Goal: Task Accomplishment & Management: Manage account settings

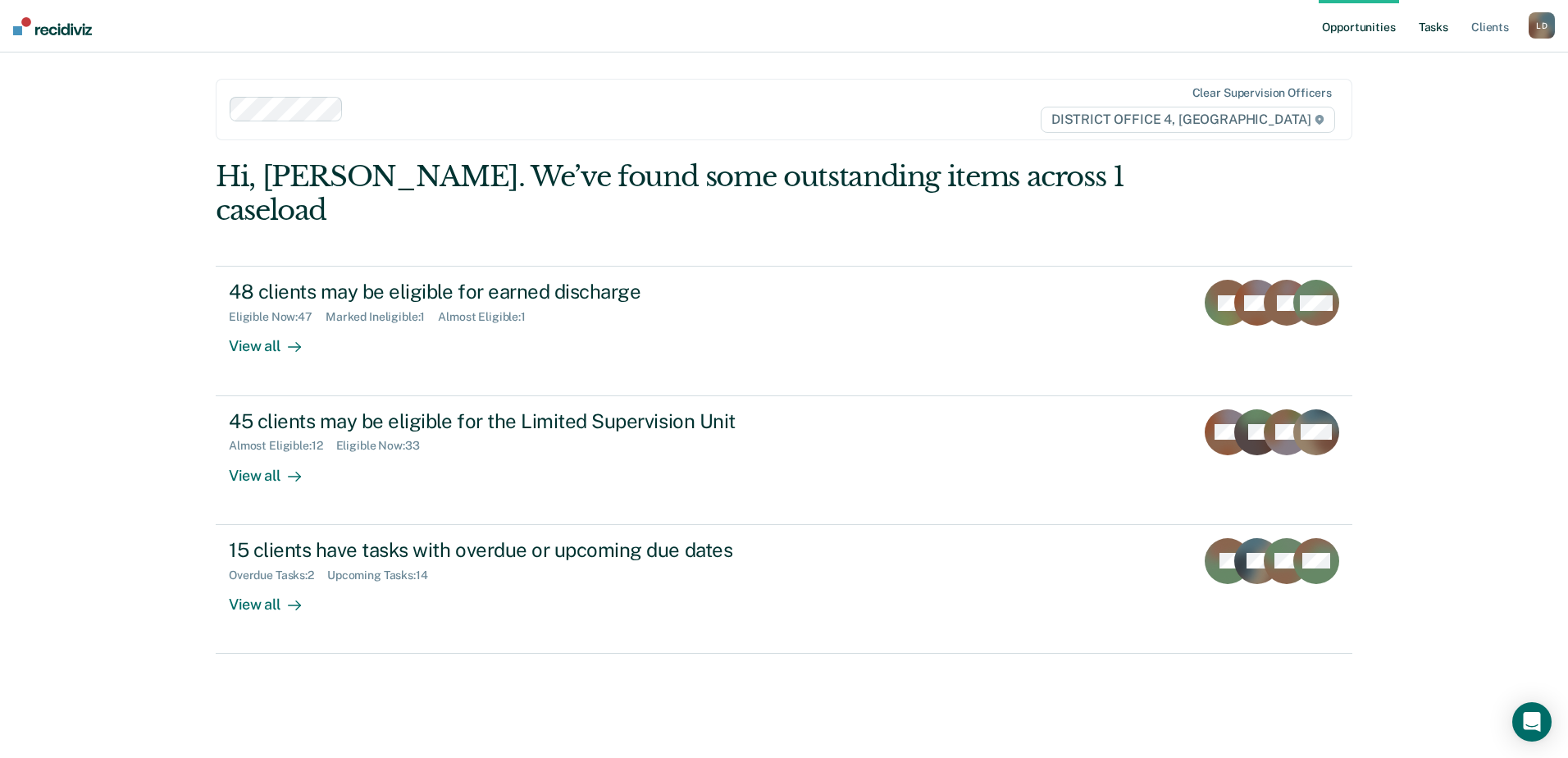
click at [1433, 24] on link "Tasks" at bounding box center [1433, 26] width 36 height 53
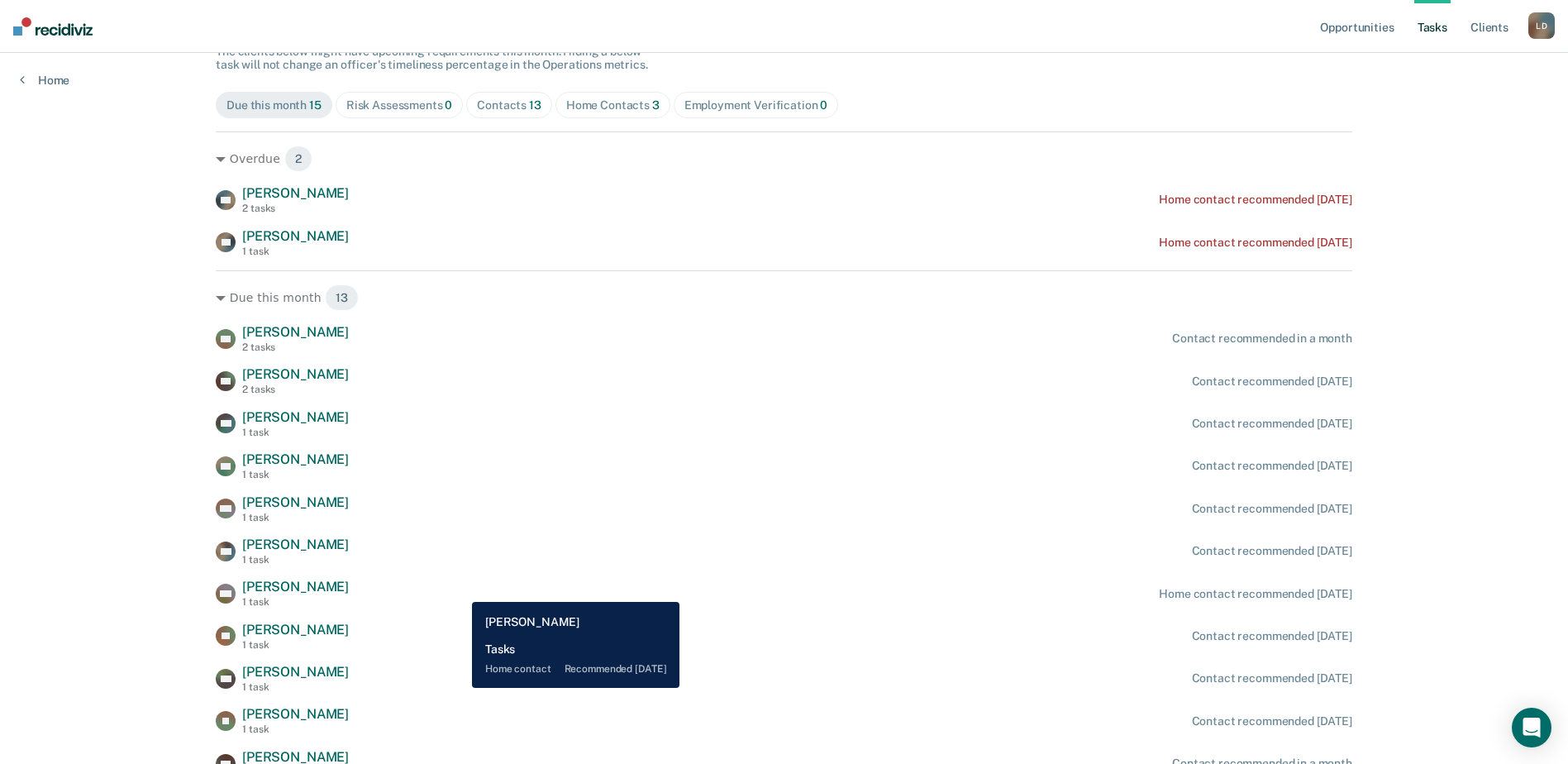
scroll to position [81, 0]
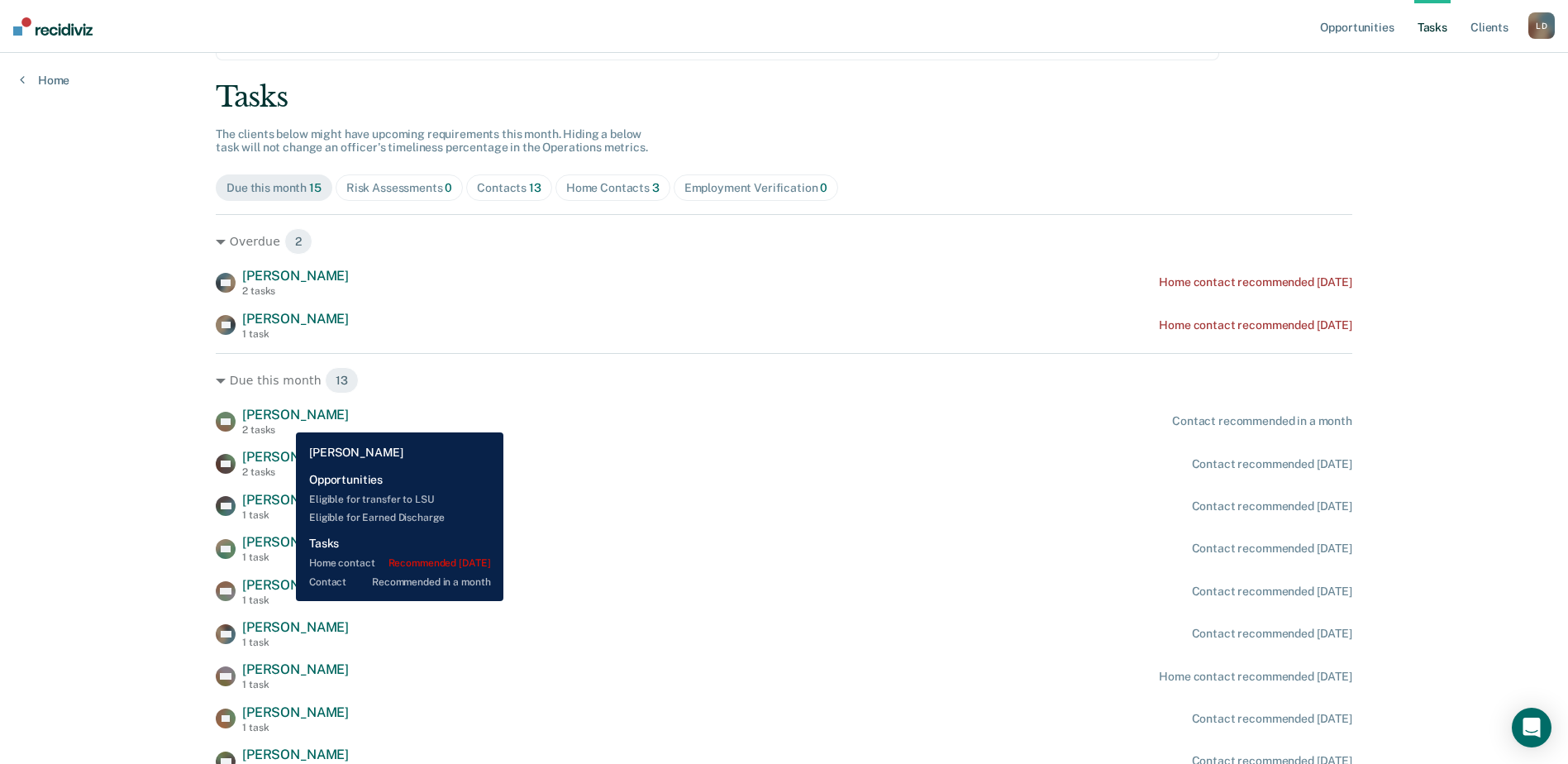
click at [283, 420] on span "[PERSON_NAME]" at bounding box center [295, 415] width 106 height 15
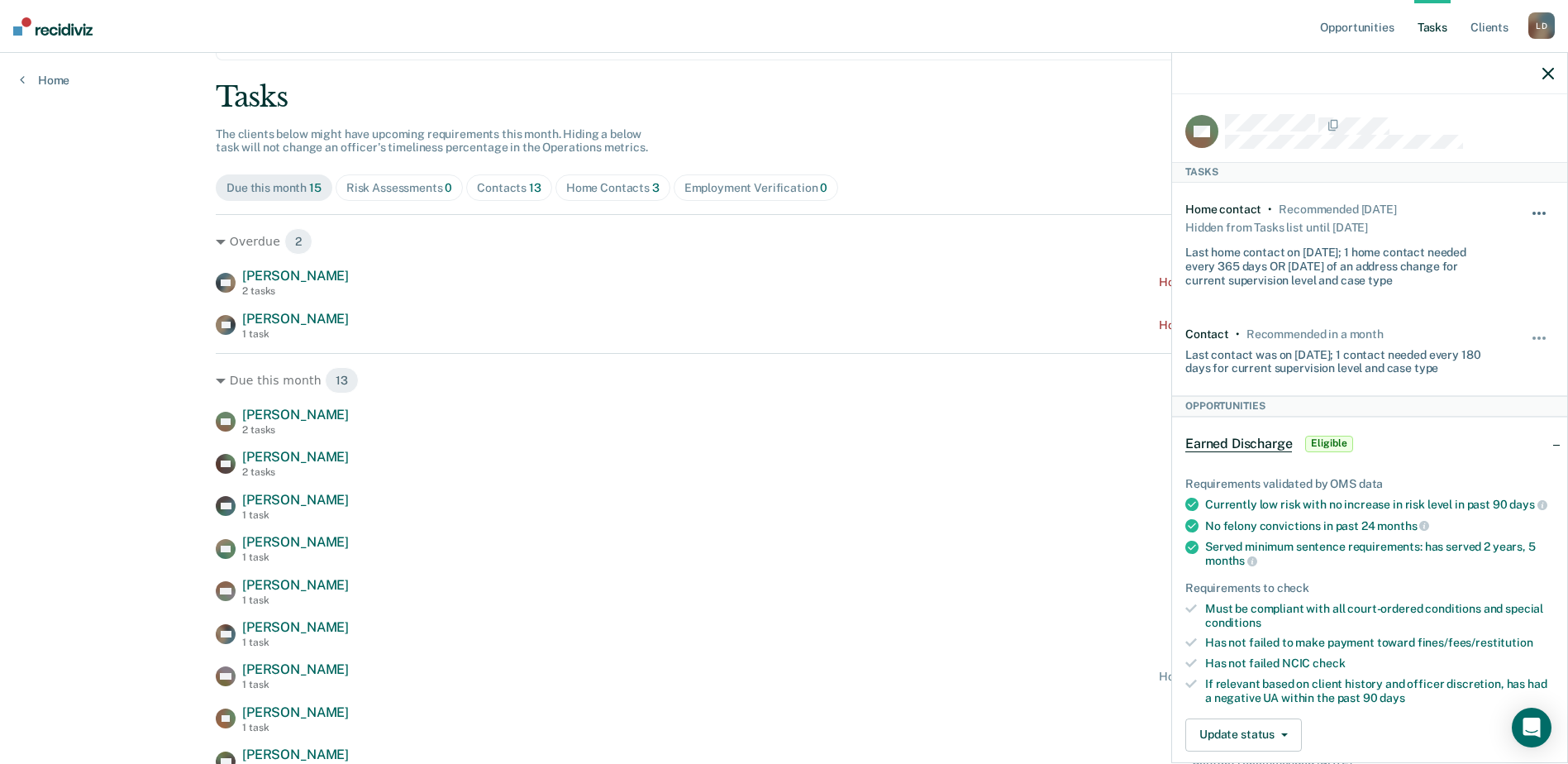
click at [1529, 211] on button "button" at bounding box center [1540, 221] width 28 height 27
click at [1529, 334] on button "button" at bounding box center [1540, 346] width 28 height 27
click at [1471, 469] on button "90 days" at bounding box center [1494, 470] width 119 height 27
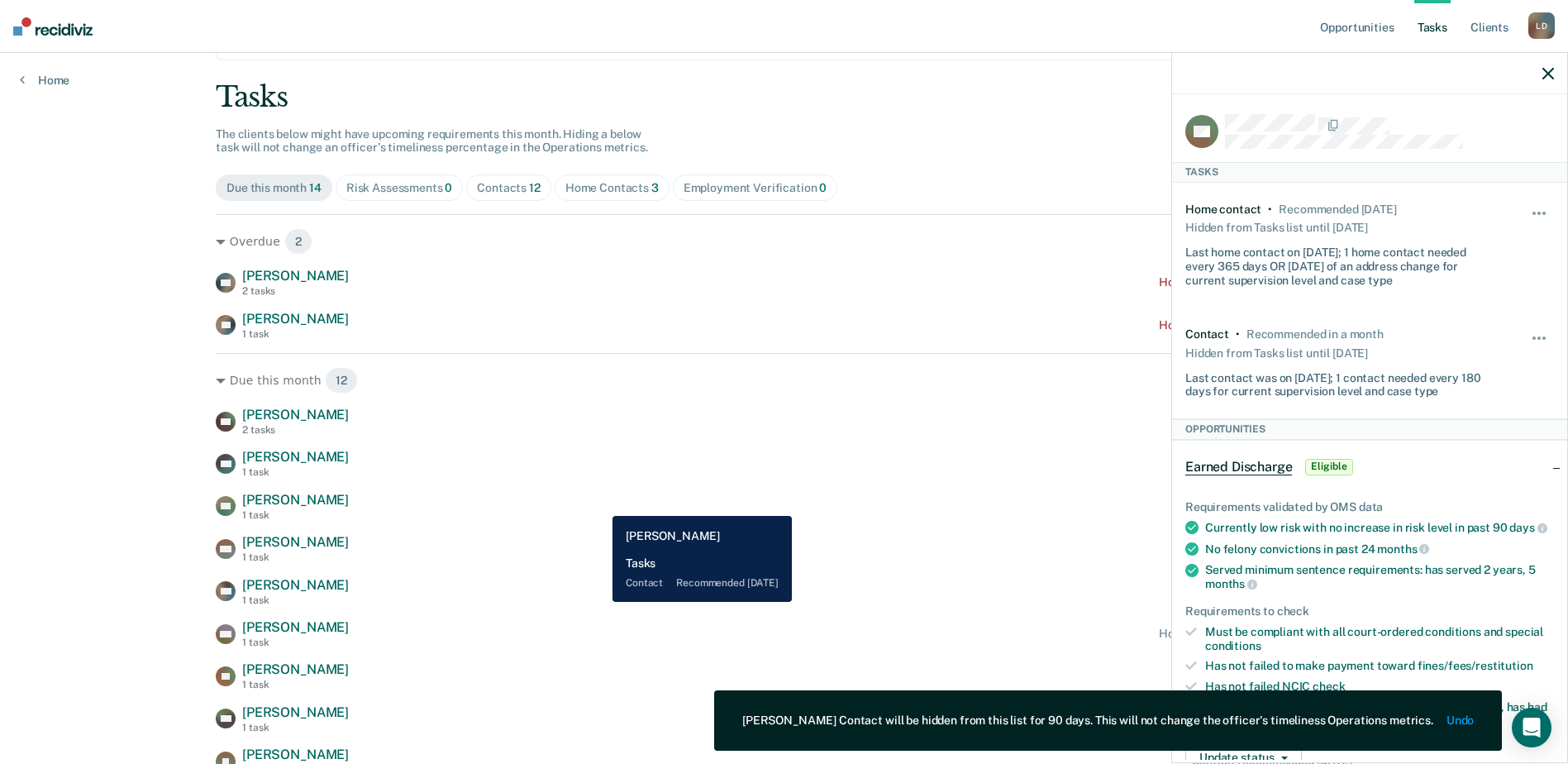
click at [600, 504] on div "WA [PERSON_NAME] 1 task Contact recommended [DATE]" at bounding box center [784, 506] width 1136 height 29
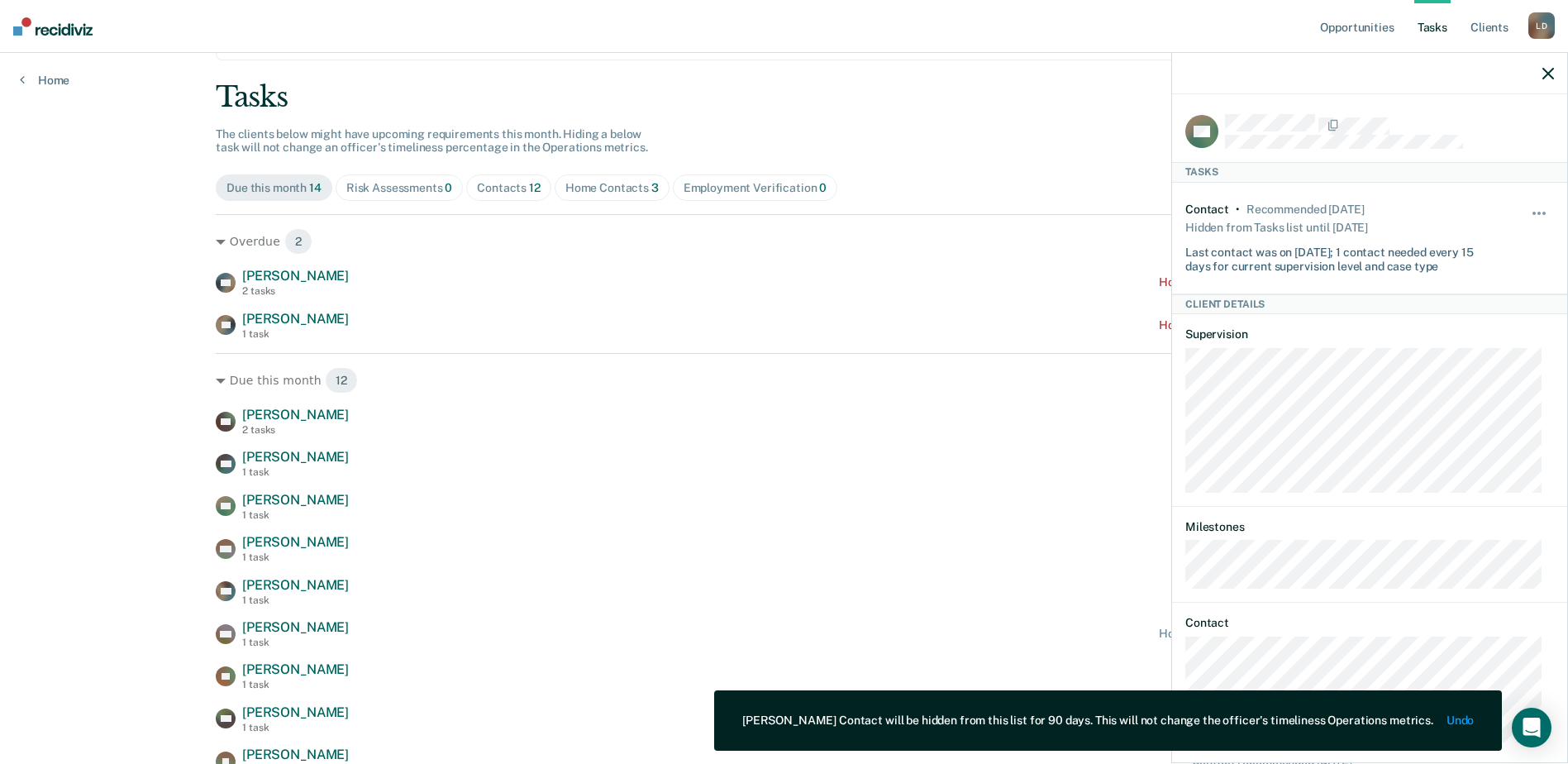
click at [1542, 75] on icon "button" at bounding box center [1547, 73] width 11 height 11
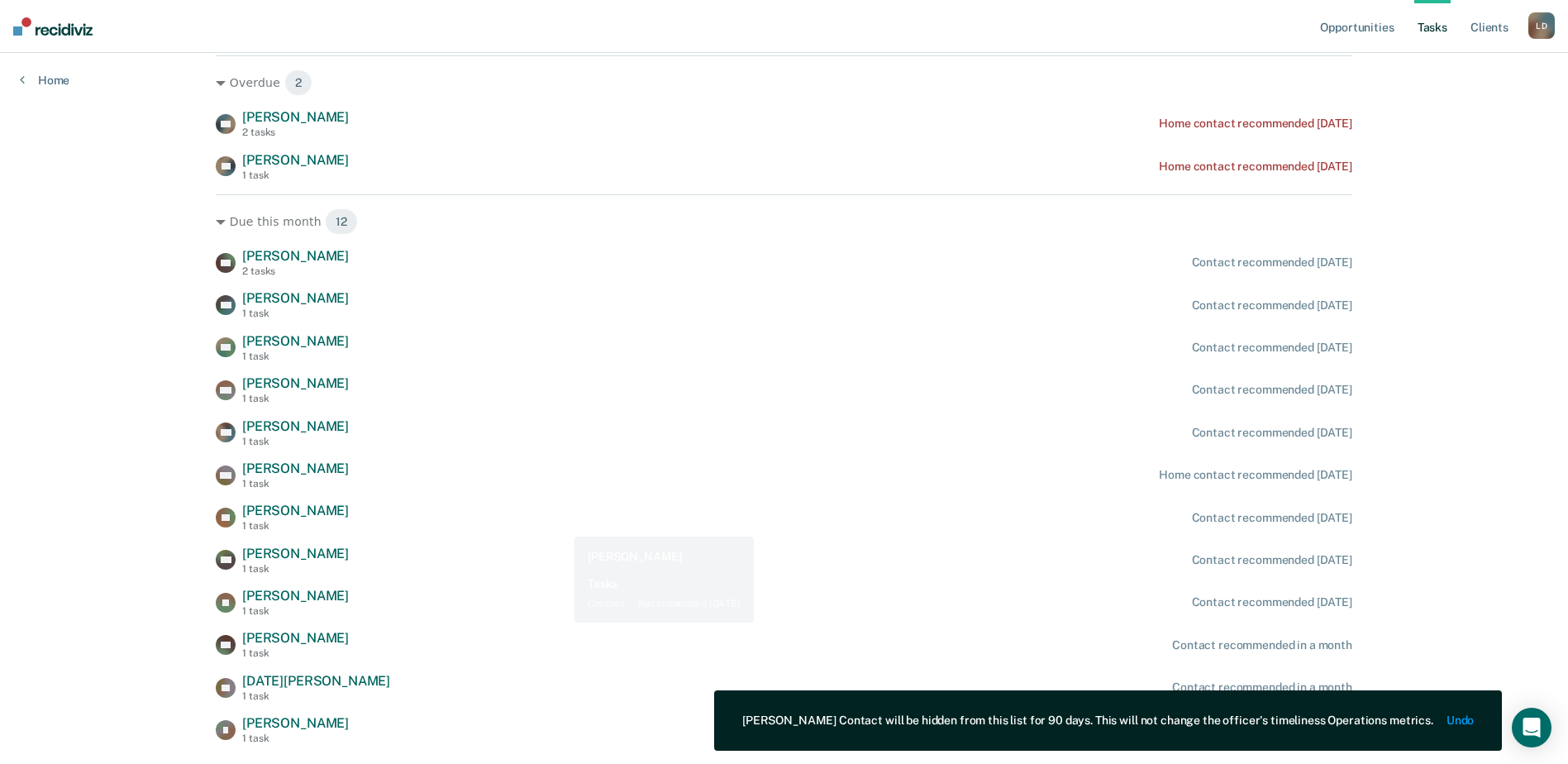
scroll to position [287, 0]
